Goal: Use online tool/utility: Utilize a website feature to perform a specific function

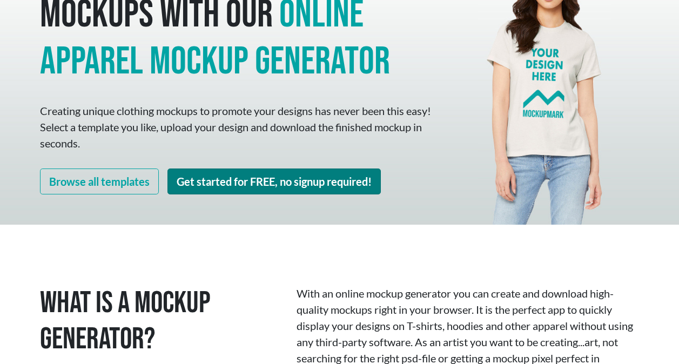
scroll to position [106, 0]
click at [215, 188] on link "Get started for FREE, no signup required!" at bounding box center [274, 182] width 213 height 26
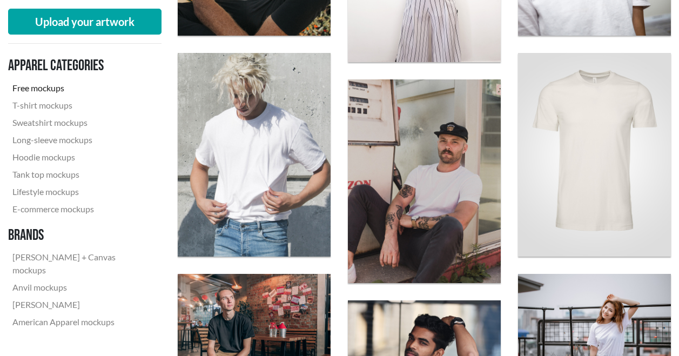
scroll to position [519, 0]
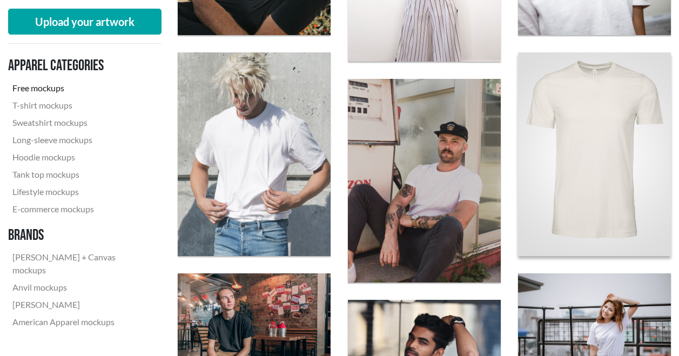
click at [583, 138] on img at bounding box center [595, 154] width 168 height 224
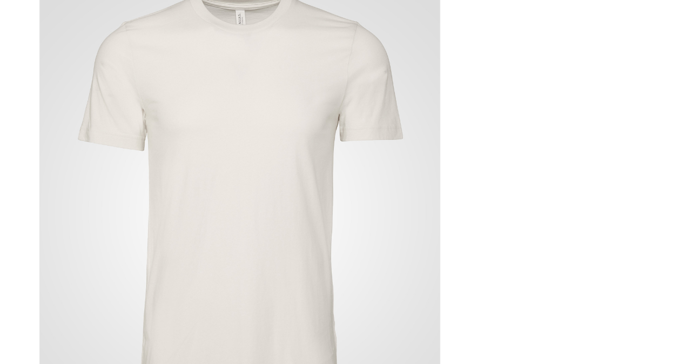
scroll to position [152, 0]
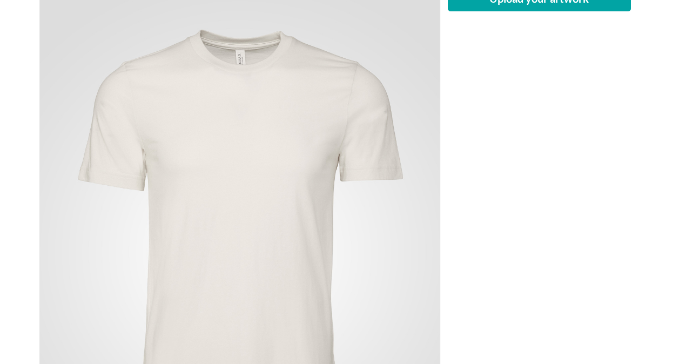
click at [531, 12] on div "Upload your artwork" at bounding box center [540, 251] width 200 height 533
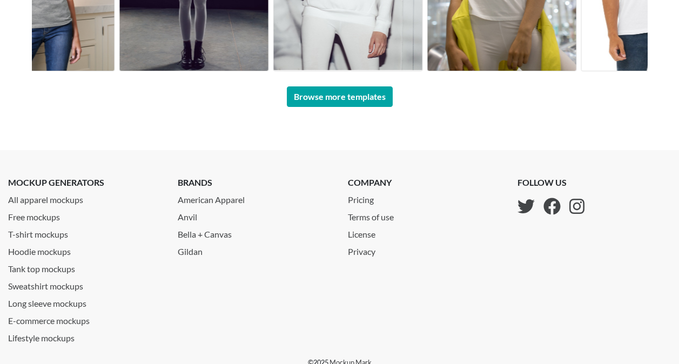
scroll to position [998, 0]
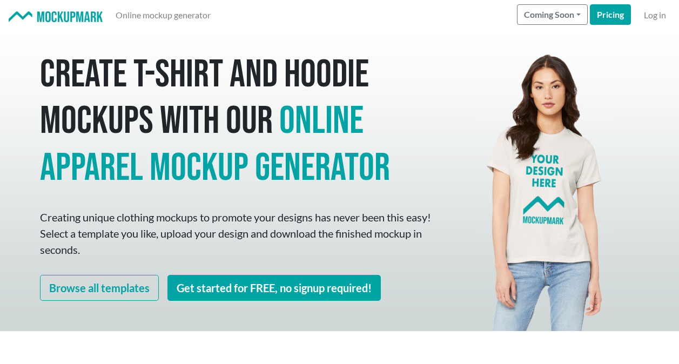
scroll to position [106, 0]
